Goal: Information Seeking & Learning: Learn about a topic

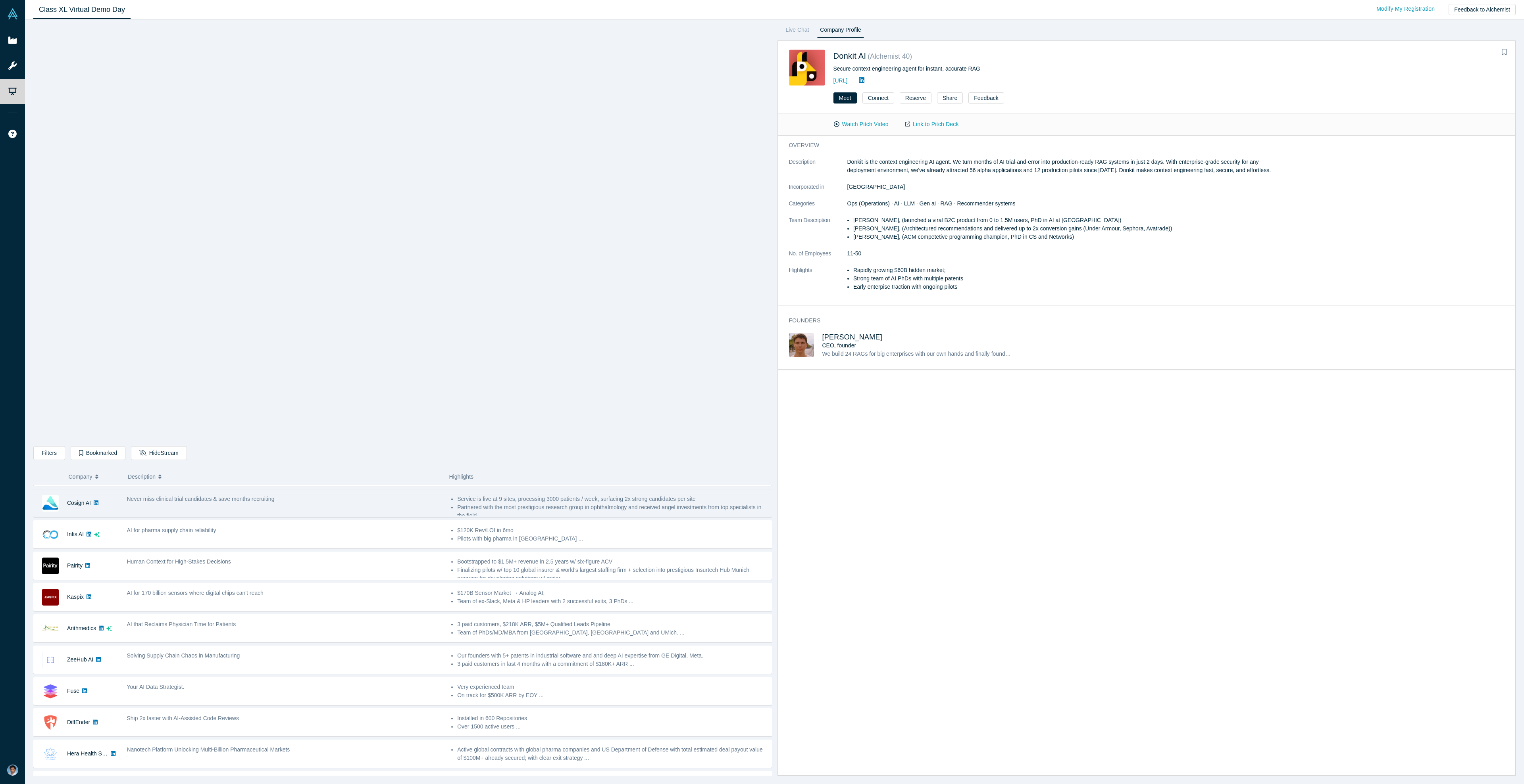
scroll to position [155, 0]
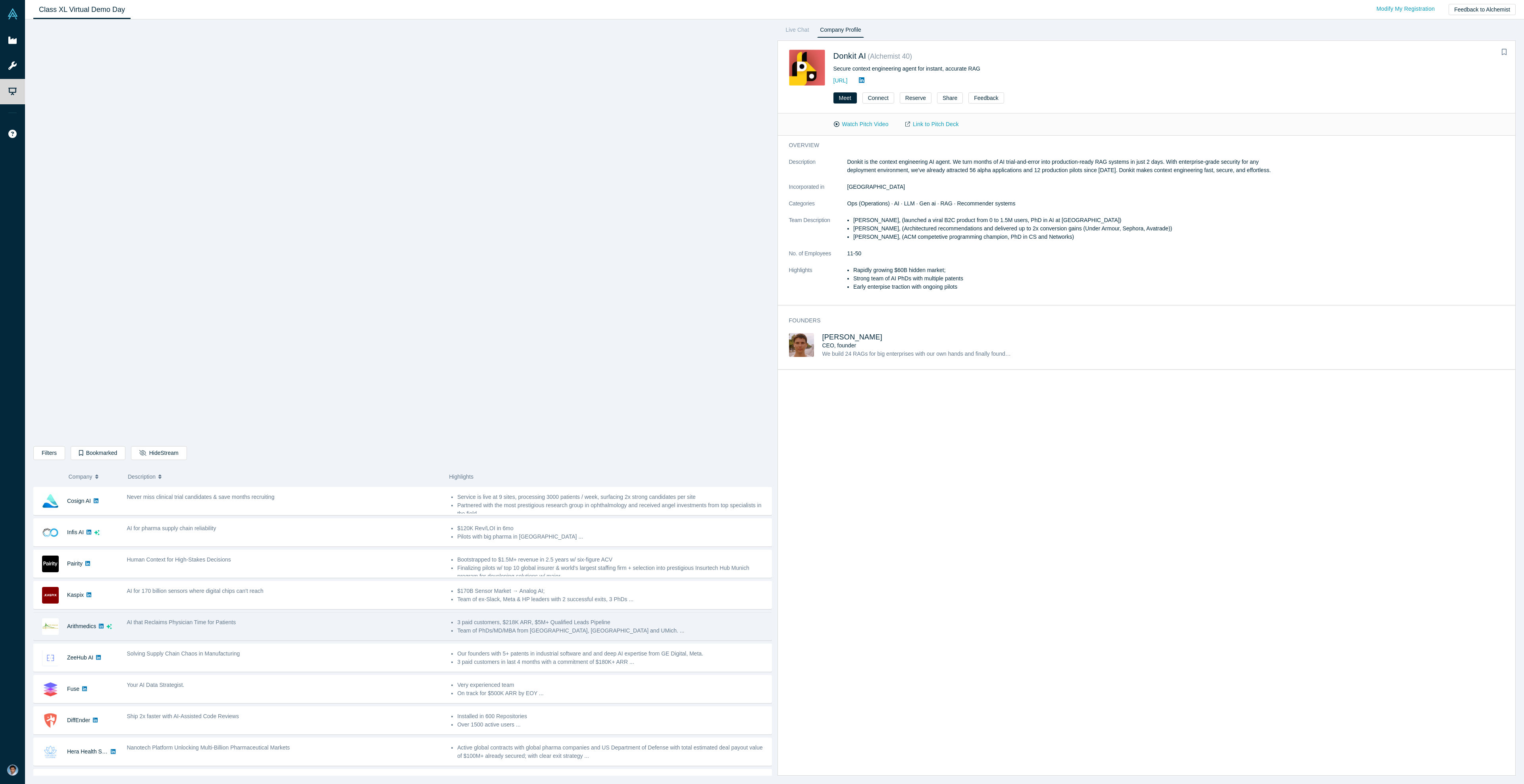
click at [189, 626] on span "AI that Reclaims Physician Time for Patients" at bounding box center [182, 622] width 109 height 7
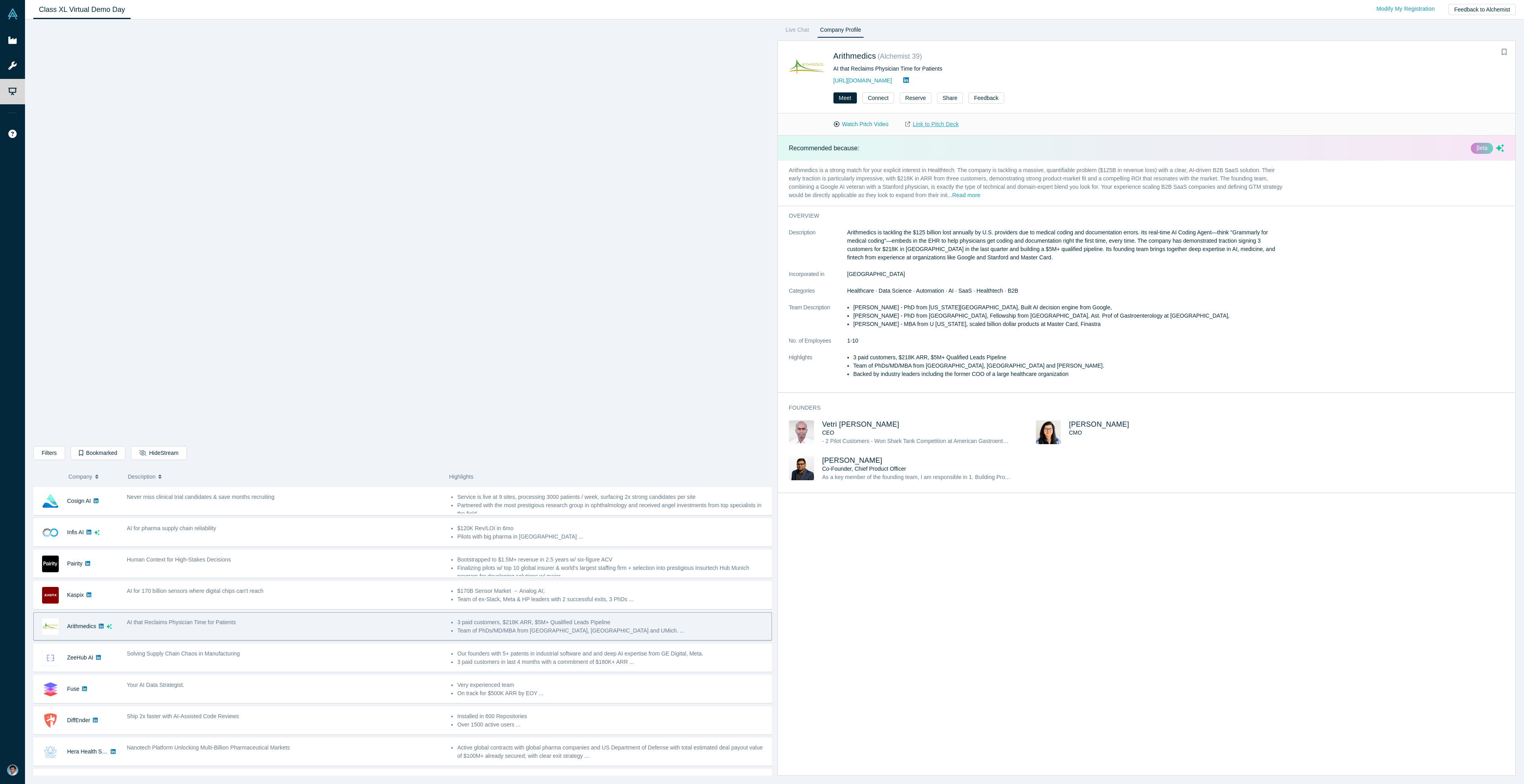
click at [951, 124] on link "Link to Pitch Deck" at bounding box center [932, 124] width 70 height 14
